Goal: Navigation & Orientation: Find specific page/section

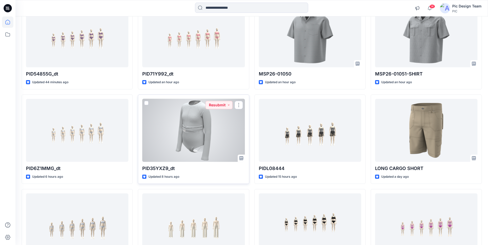
scroll to position [77, 0]
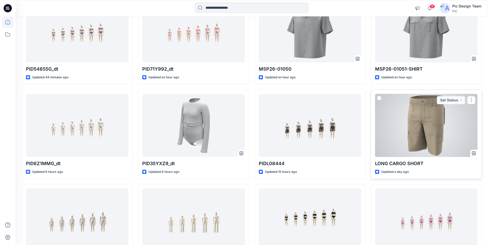
click at [397, 131] on div at bounding box center [426, 125] width 102 height 63
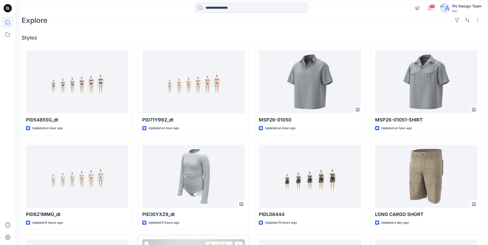
scroll to position [26, 0]
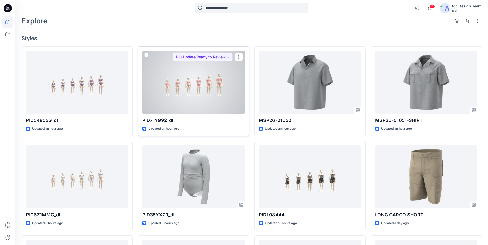
click at [222, 101] on div at bounding box center [193, 82] width 102 height 63
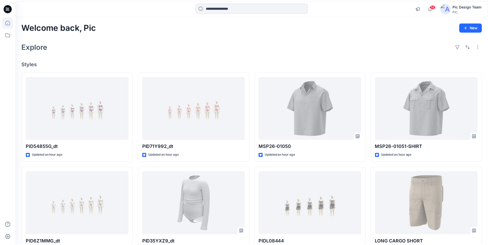
scroll to position [26, 0]
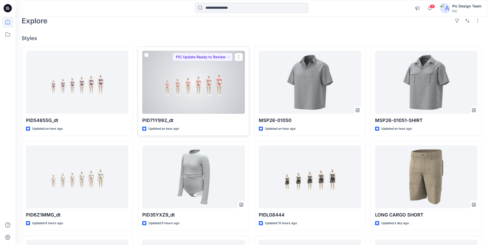
click at [201, 92] on div at bounding box center [193, 82] width 102 height 63
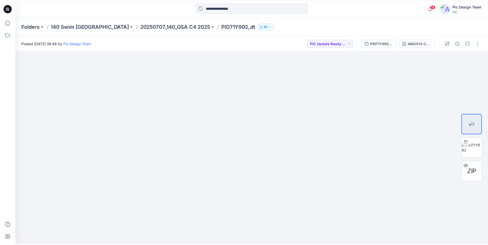
scroll to position [26, 0]
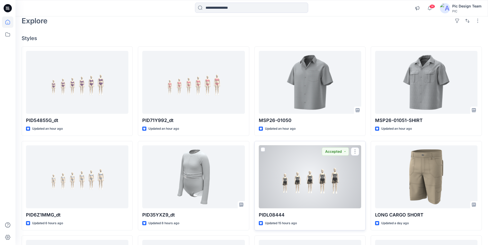
click at [306, 177] on div at bounding box center [310, 177] width 102 height 63
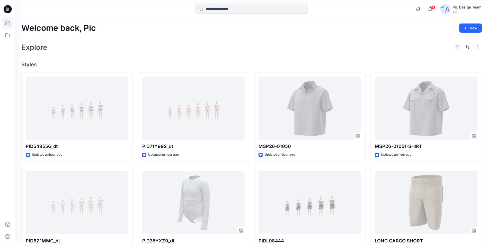
scroll to position [26, 0]
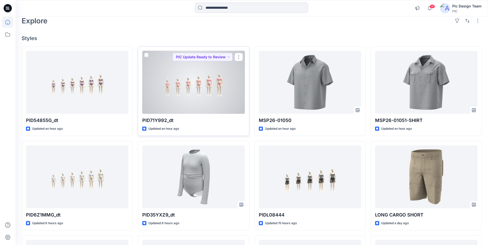
click at [213, 95] on div at bounding box center [193, 82] width 102 height 63
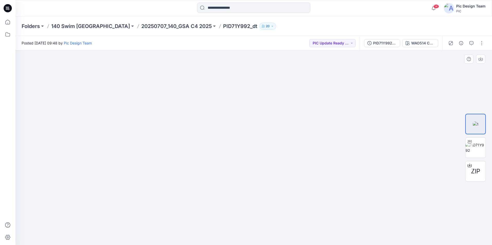
drag, startPoint x: 288, startPoint y: 195, endPoint x: 250, endPoint y: 184, distance: 39.2
drag, startPoint x: 120, startPoint y: 123, endPoint x: 151, endPoint y: 117, distance: 31.6
drag, startPoint x: 263, startPoint y: 137, endPoint x: 135, endPoint y: 142, distance: 128.7
drag, startPoint x: 281, startPoint y: 150, endPoint x: 214, endPoint y: 158, distance: 67.5
click at [352, 43] on button "PIC Update Ready to Review" at bounding box center [332, 43] width 46 height 8
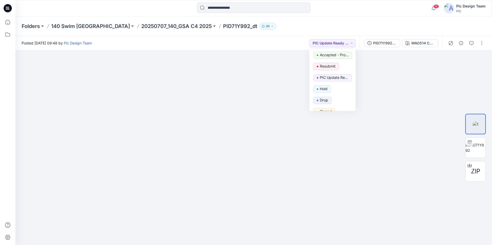
scroll to position [51, 0]
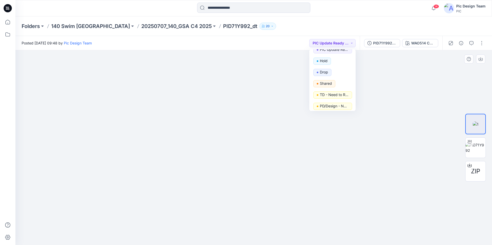
click at [393, 76] on img at bounding box center [199, 36] width 586 height 418
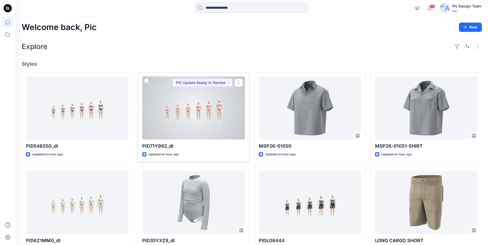
click at [226, 99] on div at bounding box center [193, 108] width 102 height 63
